Goal: Go to known website: Go to known website

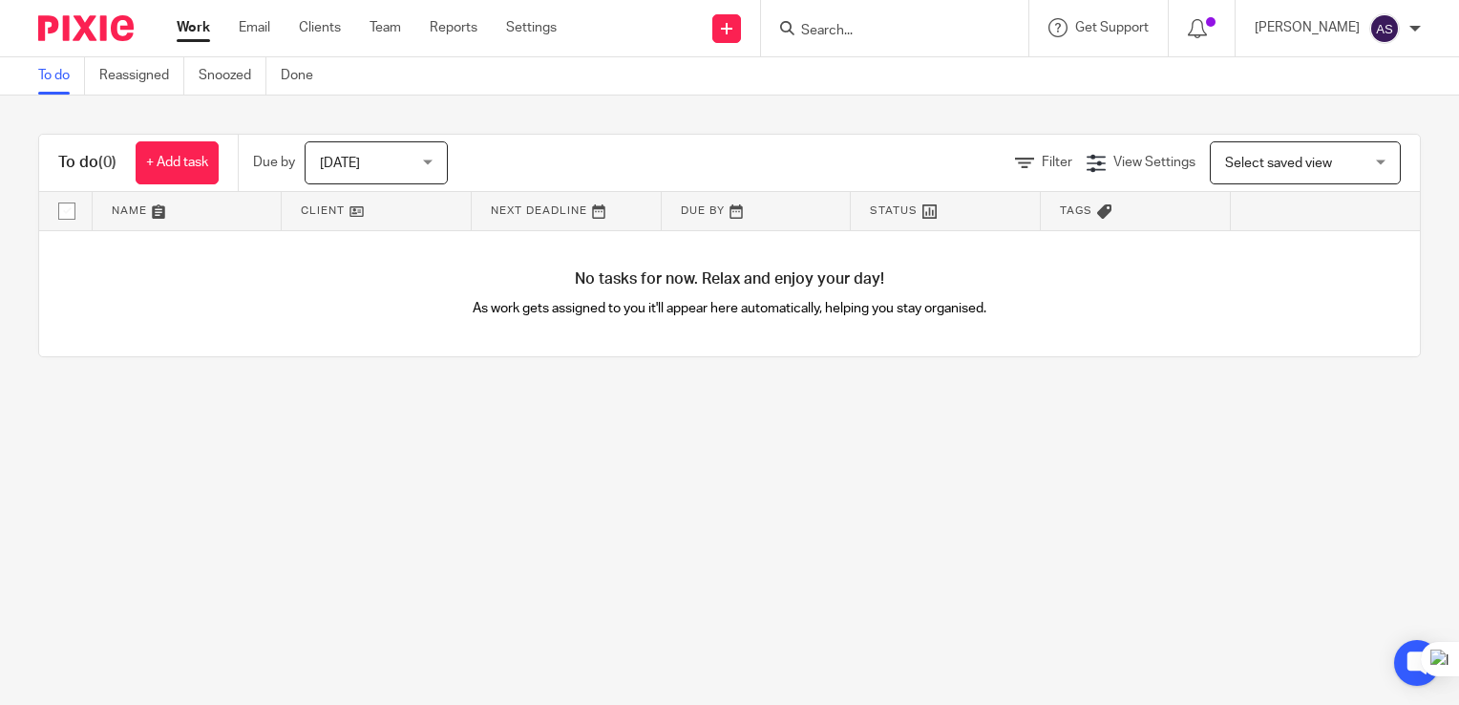
drag, startPoint x: 332, startPoint y: 32, endPoint x: 362, endPoint y: 6, distance: 39.2
click at [332, 32] on link "Clients" at bounding box center [320, 27] width 42 height 19
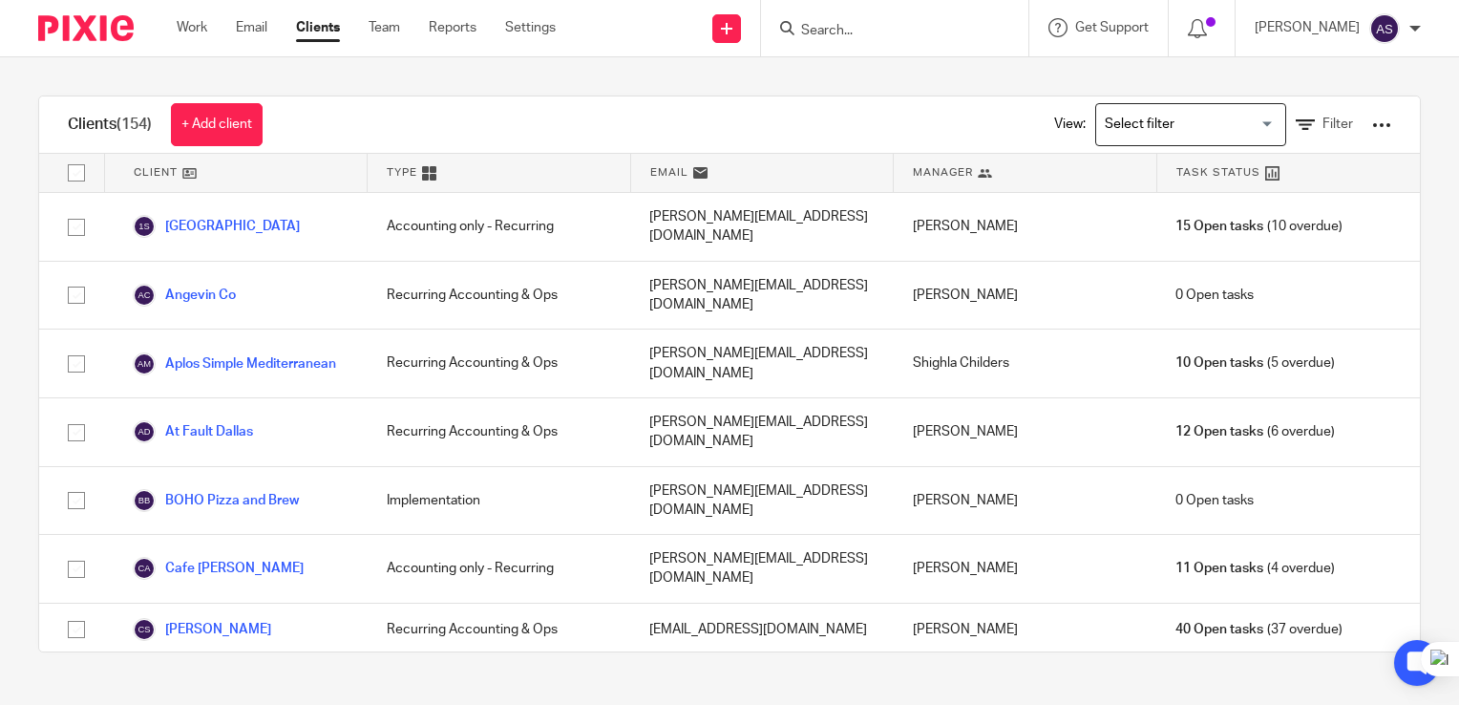
scroll to position [5453, 0]
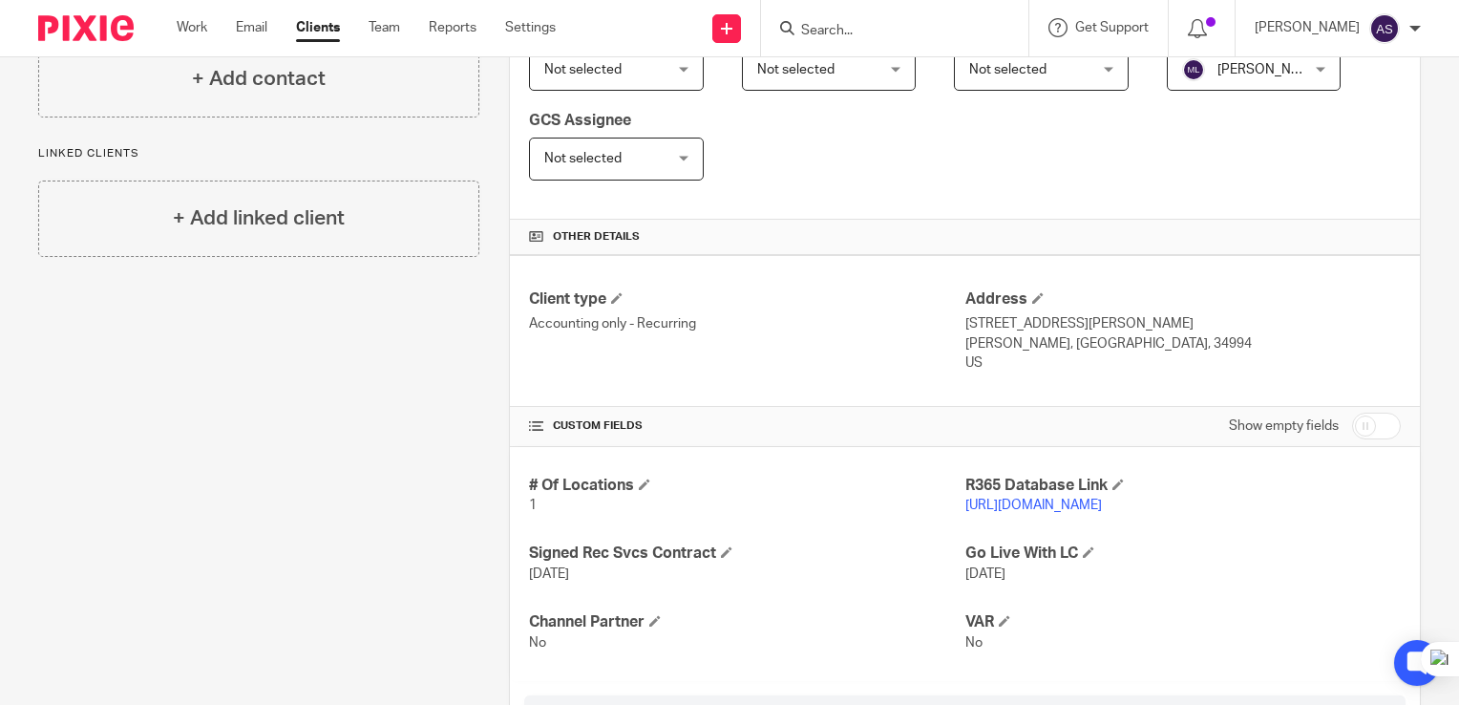
scroll to position [668, 0]
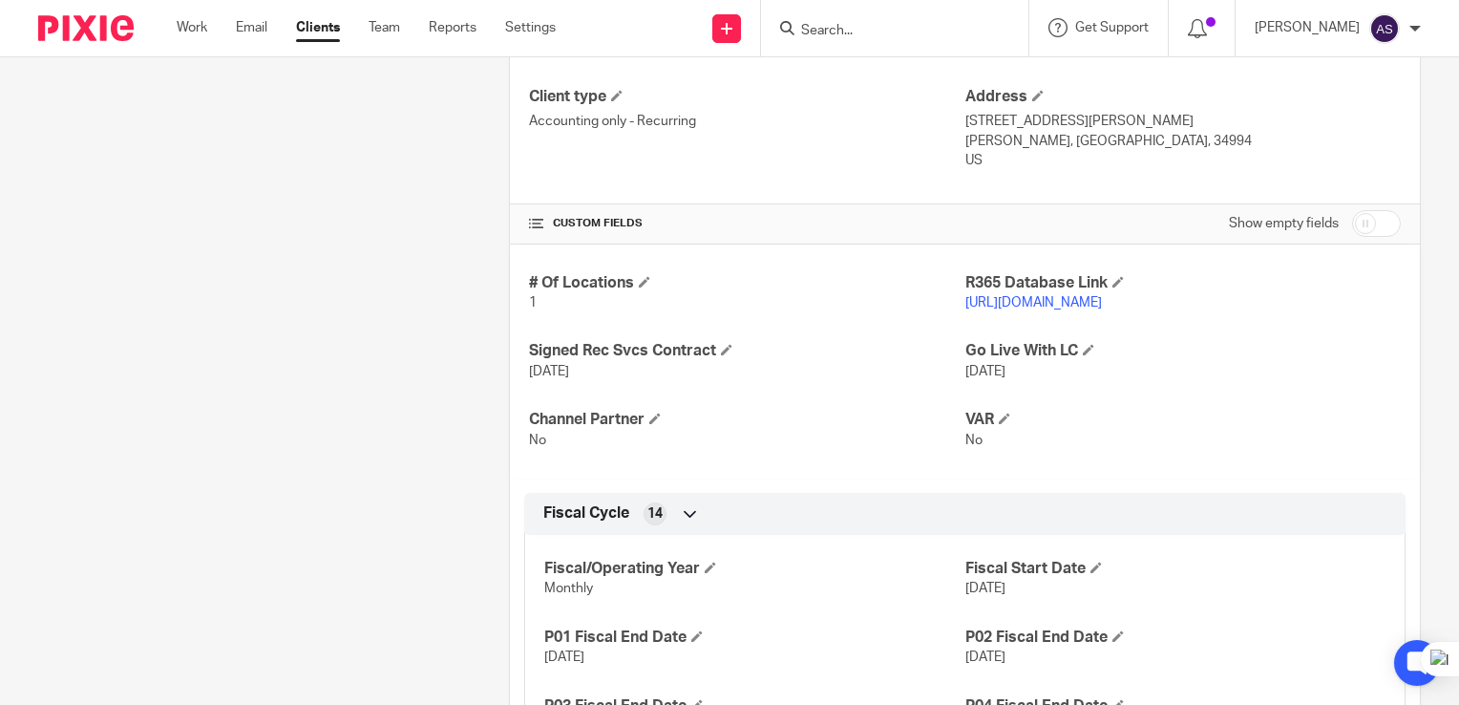
click at [1040, 303] on link "[URL][DOMAIN_NAME]" at bounding box center [1033, 302] width 137 height 13
